Goal: Find specific page/section: Find specific page/section

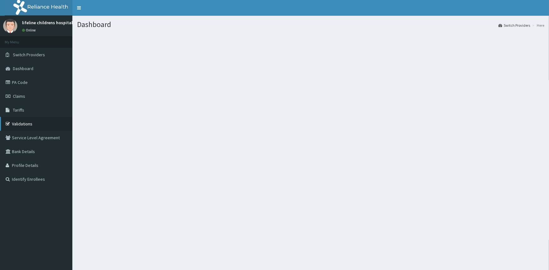
drag, startPoint x: 41, startPoint y: 125, endPoint x: 46, endPoint y: 123, distance: 5.6
click at [41, 125] on link "Validations" at bounding box center [36, 124] width 72 height 14
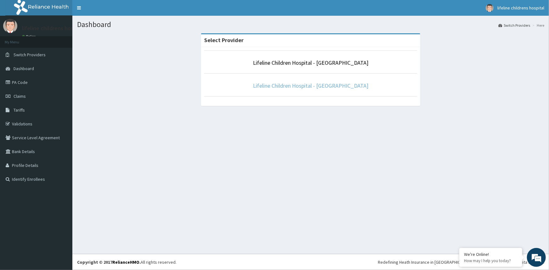
click at [348, 88] on link "Lifeline Children Hospital - [GEOGRAPHIC_DATA]" at bounding box center [310, 85] width 115 height 7
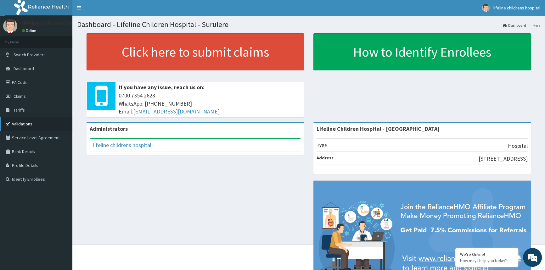
click at [30, 126] on link "Validations" at bounding box center [36, 124] width 72 height 14
